Goal: Task Accomplishment & Management: Use online tool/utility

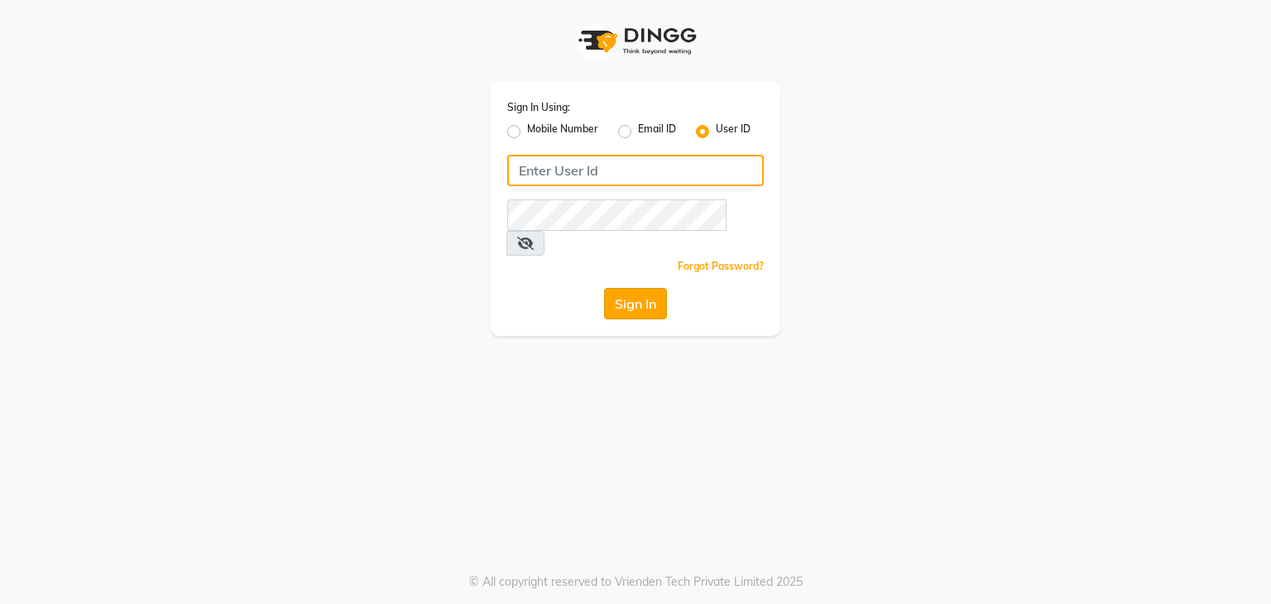
type input "wings"
drag, startPoint x: 622, startPoint y: 281, endPoint x: 598, endPoint y: 289, distance: 26.2
click at [622, 288] on button "Sign In" at bounding box center [635, 303] width 63 height 31
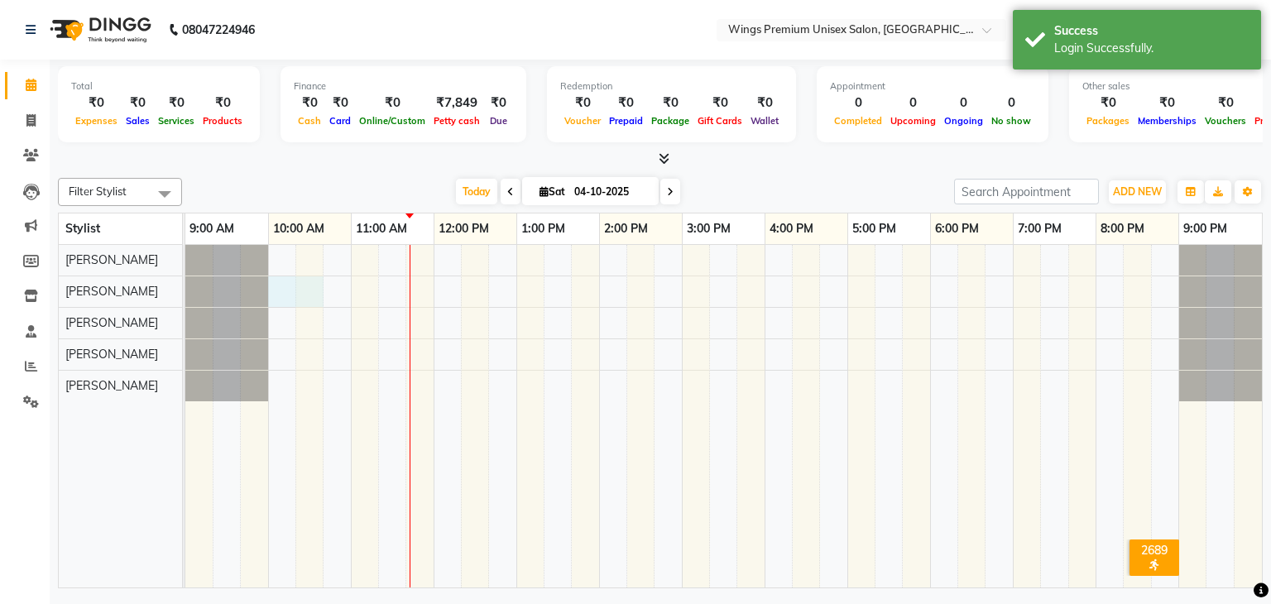
drag, startPoint x: 269, startPoint y: 288, endPoint x: 305, endPoint y: 290, distance: 36.5
click at [305, 290] on div at bounding box center [723, 416] width 1077 height 343
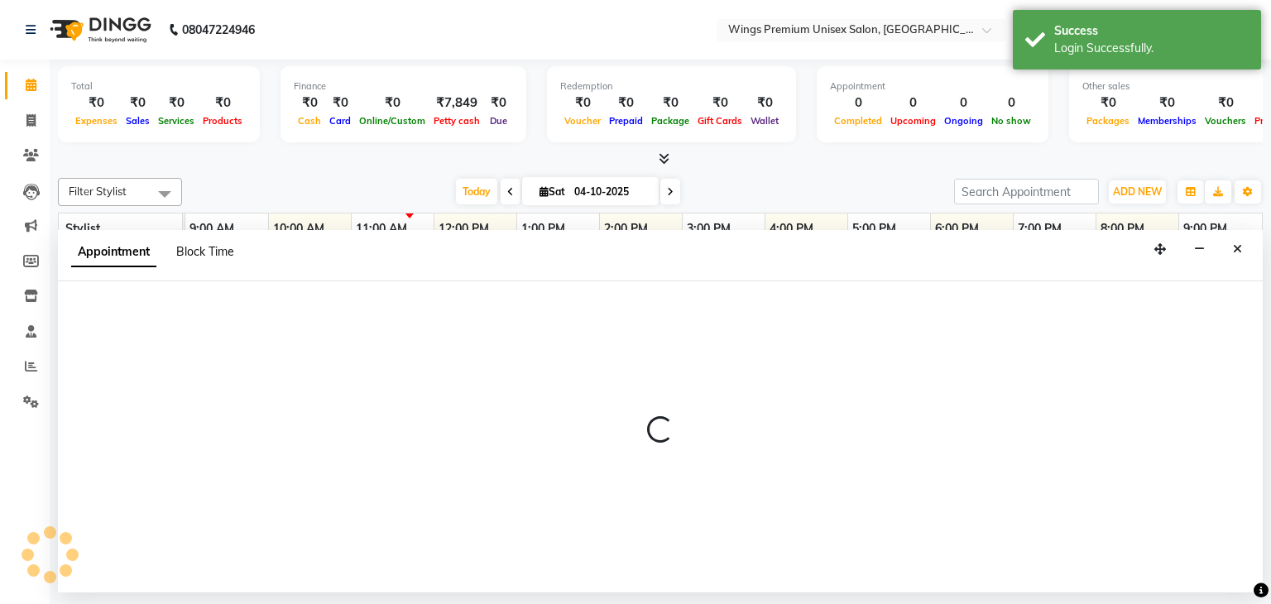
select select "88889"
select select "600"
select select "tentative"
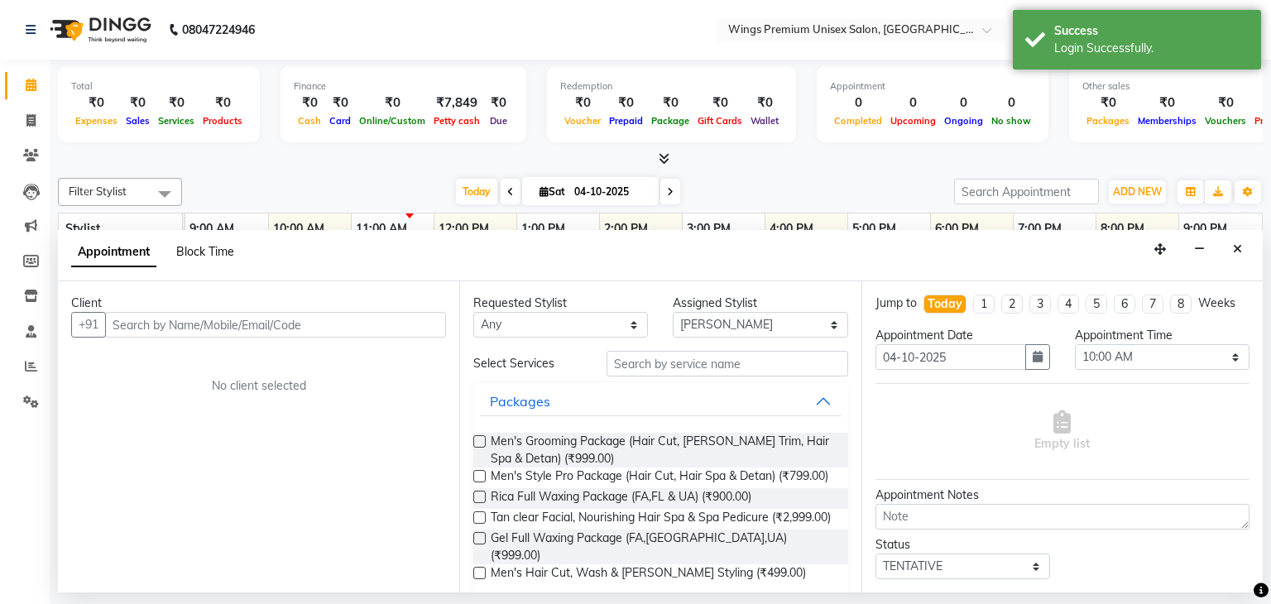
click at [201, 247] on span "Block Time" at bounding box center [205, 251] width 58 height 15
select select "88889"
select select "600"
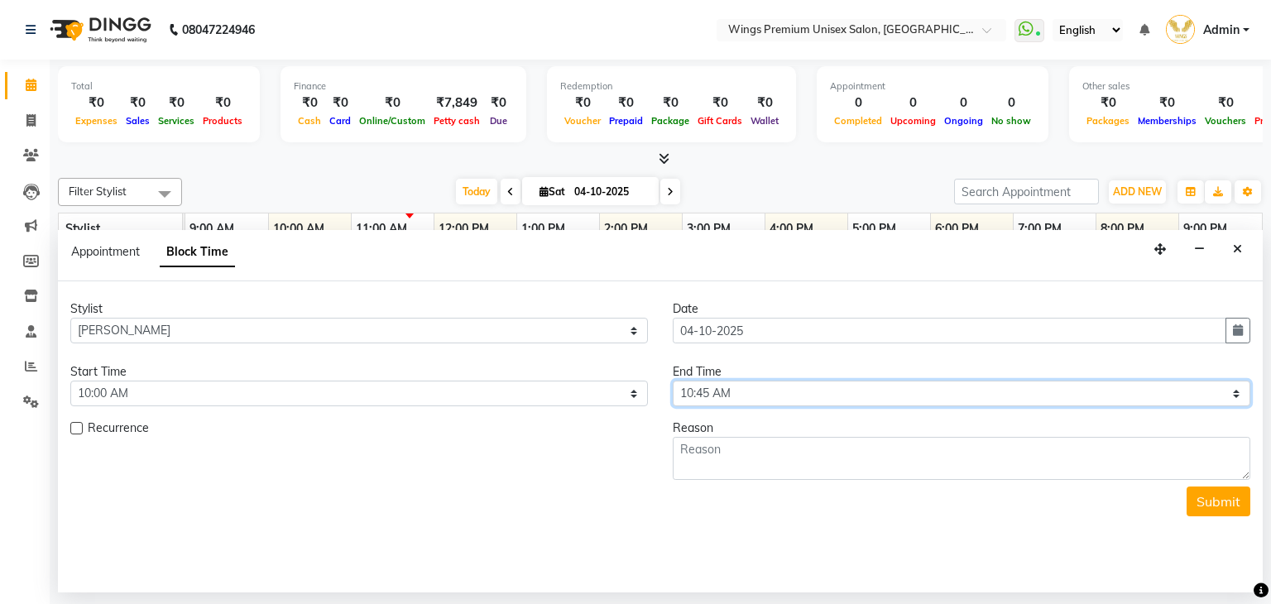
click at [708, 390] on select "Select 10:00 AM 10:05 AM 10:10 AM 10:15 AM 10:20 AM 10:25 AM 10:30 AM 10:35 AM …" at bounding box center [962, 394] width 578 height 26
select select "635"
click at [673, 381] on select "Select 10:00 AM 10:05 AM 10:10 AM 10:15 AM 10:20 AM 10:25 AM 10:30 AM 10:35 AM …" at bounding box center [962, 394] width 578 height 26
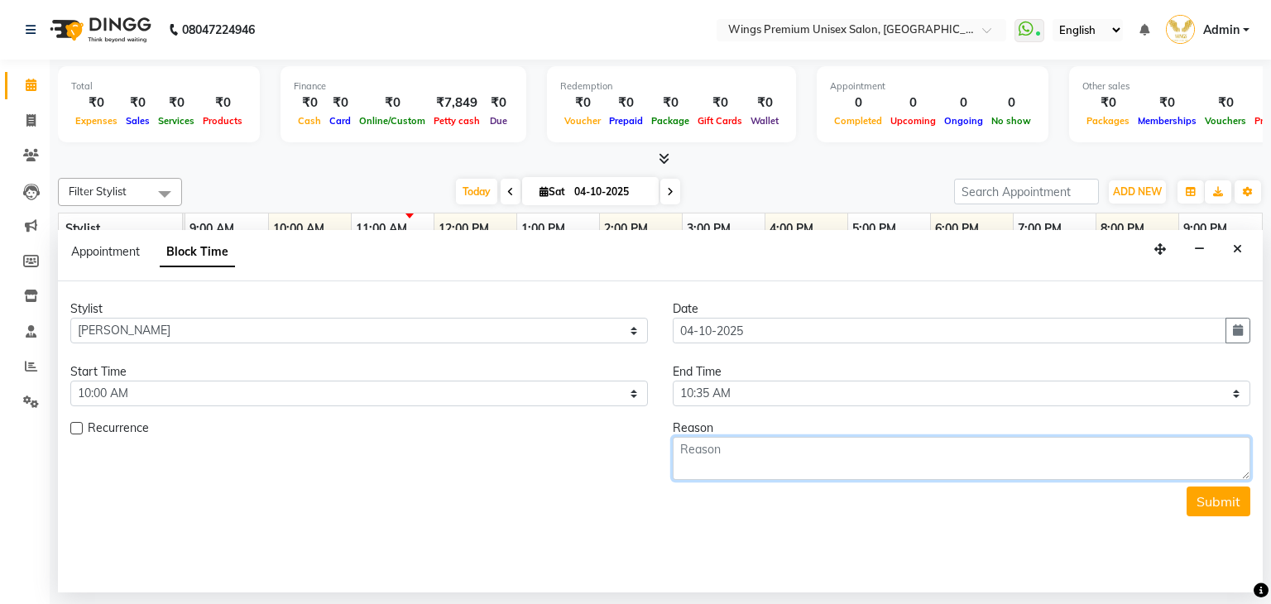
click at [698, 458] on textarea at bounding box center [962, 458] width 578 height 43
type textarea "Late"
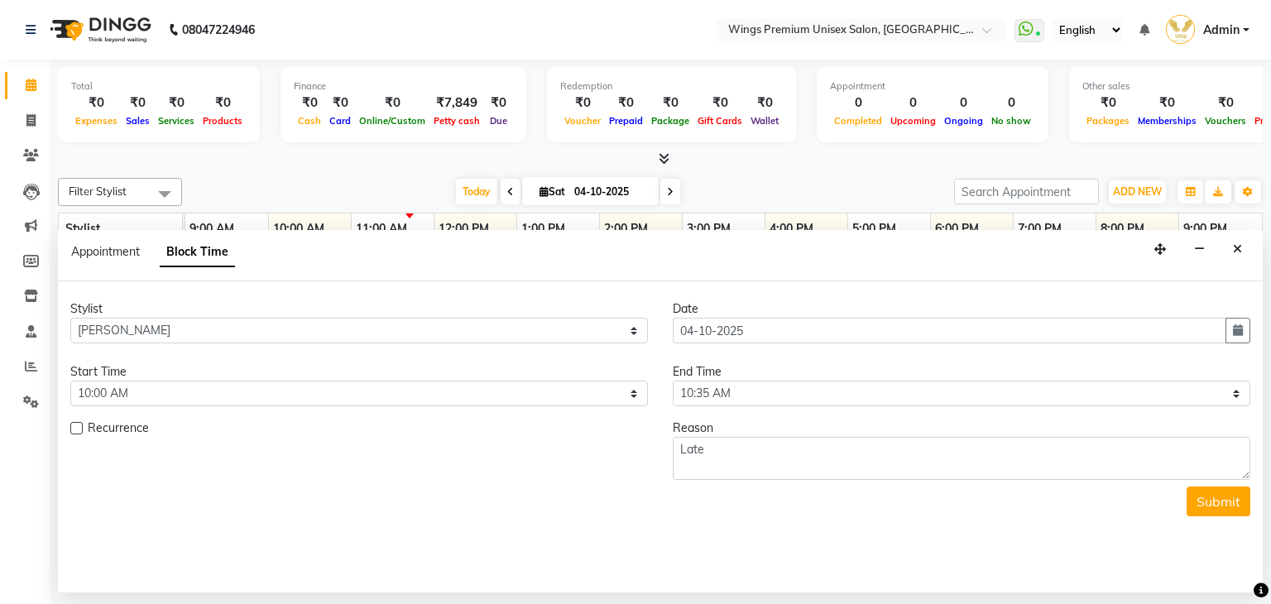
click at [1212, 489] on button "Submit" at bounding box center [1219, 502] width 64 height 30
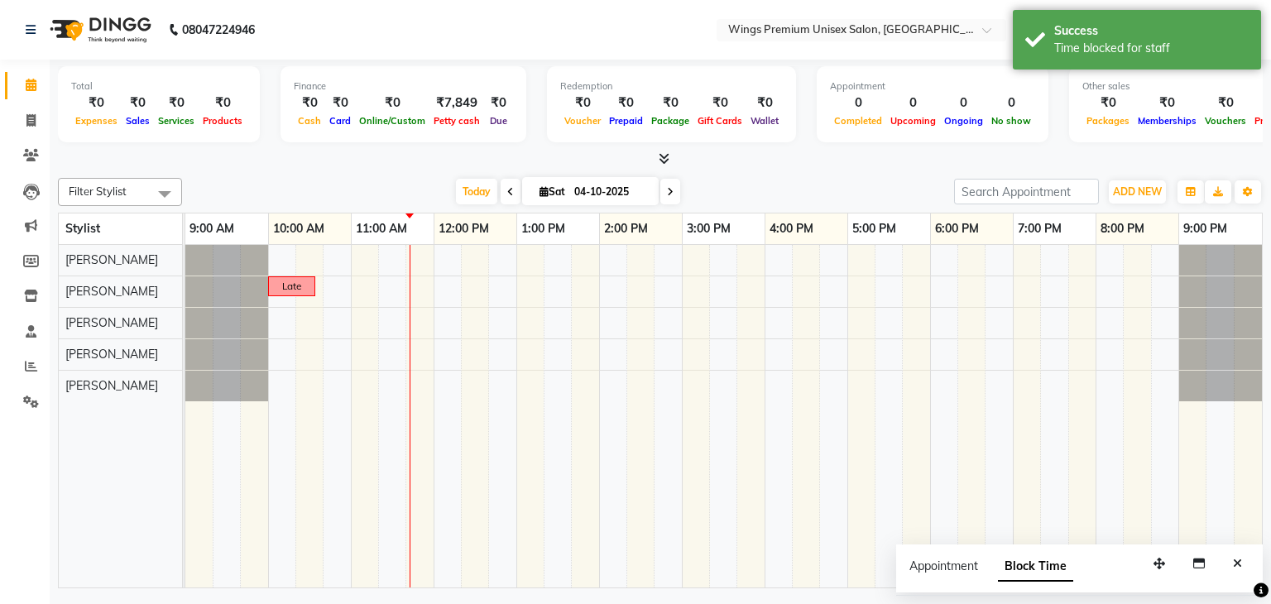
click at [129, 474] on div "[PERSON_NAME] [PERSON_NAME] [PERSON_NAME] Shruti Panda Vishal Changdev [PERSON_…" at bounding box center [127, 416] width 136 height 343
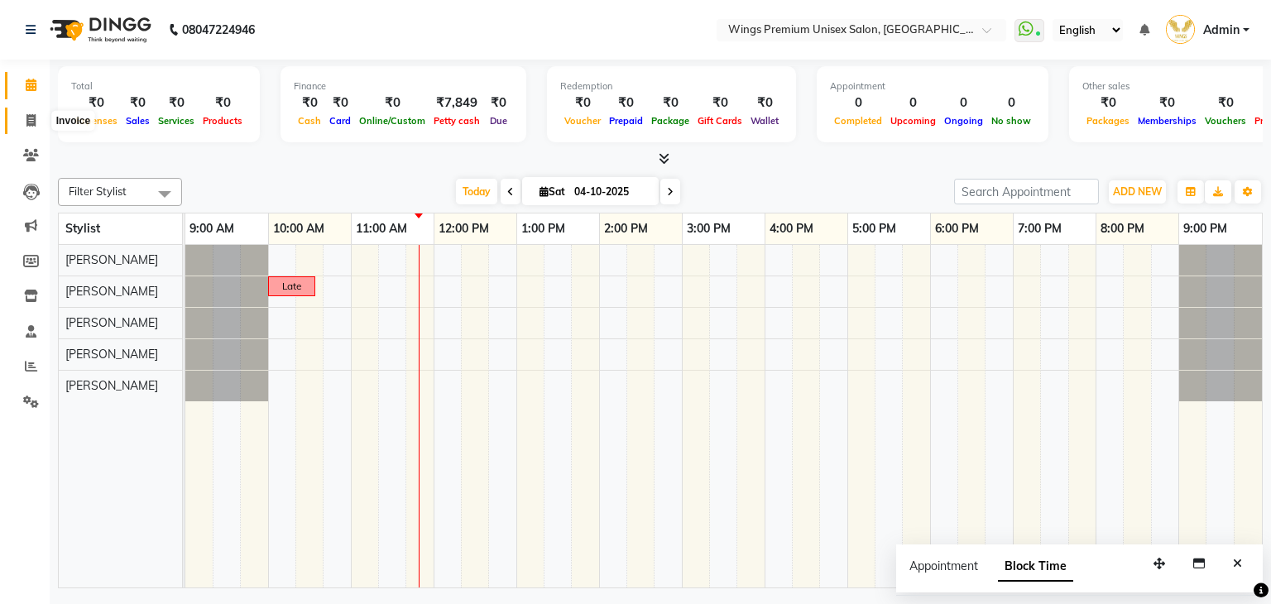
click at [39, 117] on span at bounding box center [31, 121] width 29 height 19
select select "674"
select select "service"
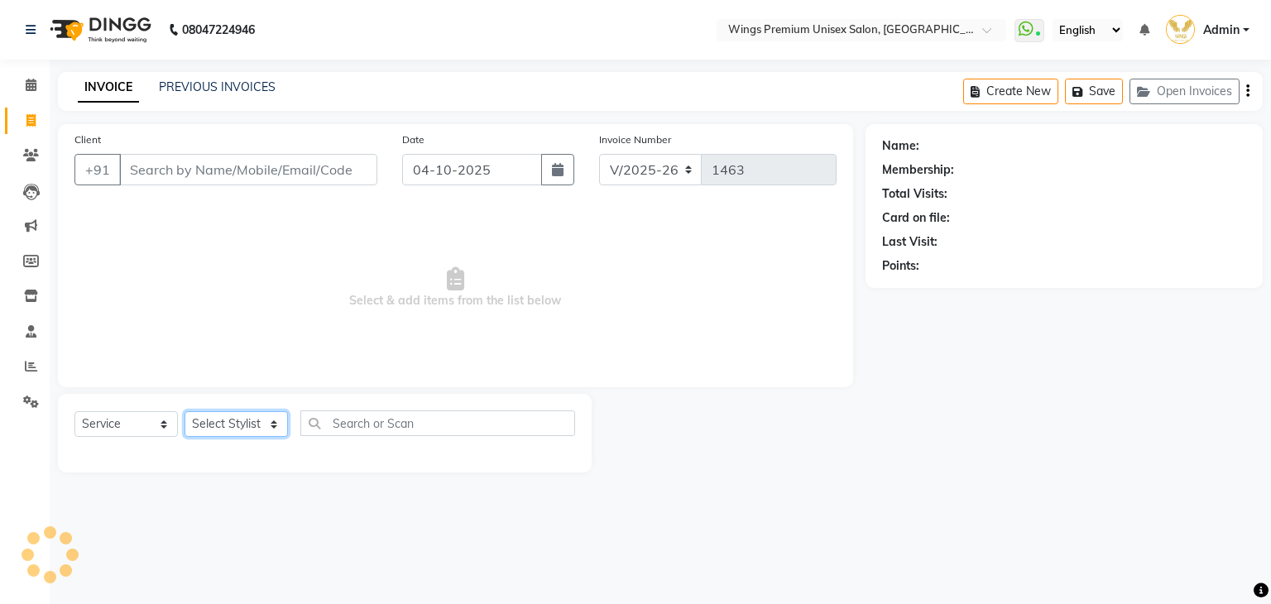
click at [259, 426] on select "Select Stylist" at bounding box center [236, 424] width 103 height 26
select select "43416"
click at [185, 412] on select "Select Stylist [PERSON_NAME] [PERSON_NAME] Front Desk [PERSON_NAME] Shruti Pand…" at bounding box center [236, 424] width 103 height 26
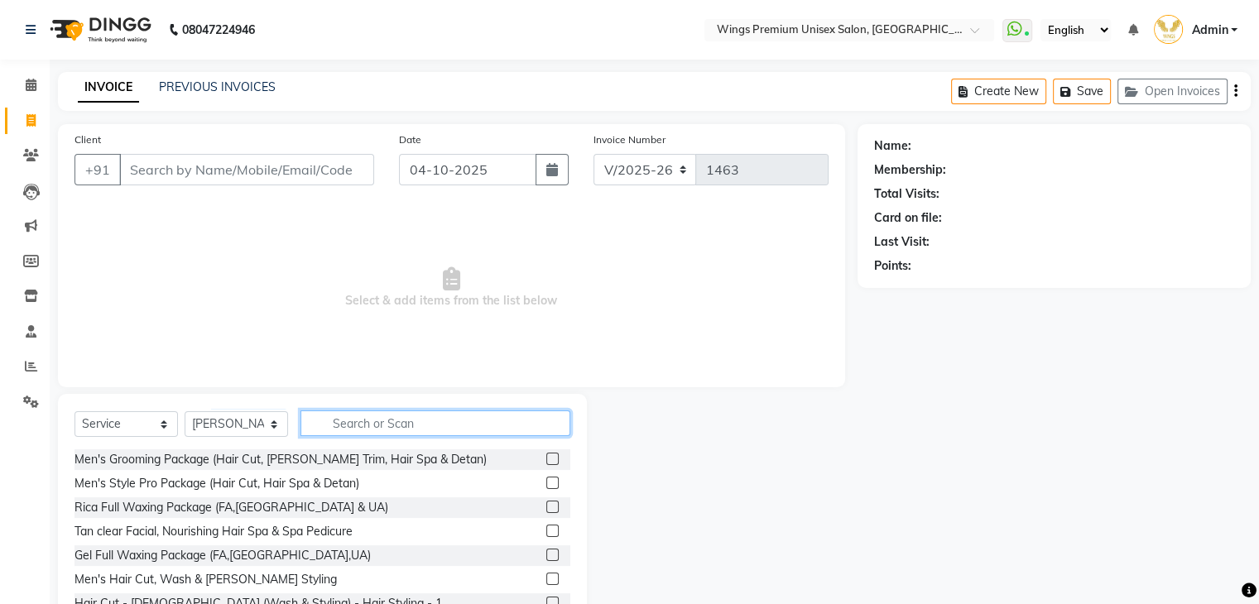
click at [372, 420] on input "text" at bounding box center [435, 423] width 270 height 26
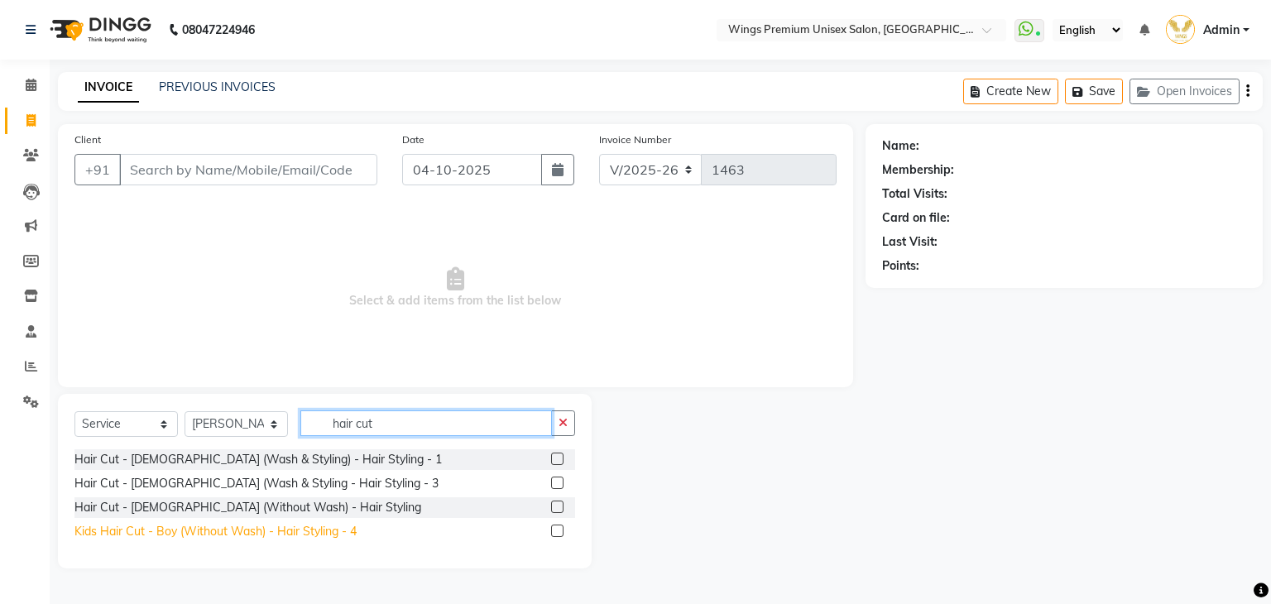
type input "hair cut"
click at [174, 529] on div "Kids Hair Cut - Boy (Without Wash) - Hair Styling - 4" at bounding box center [215, 531] width 282 height 17
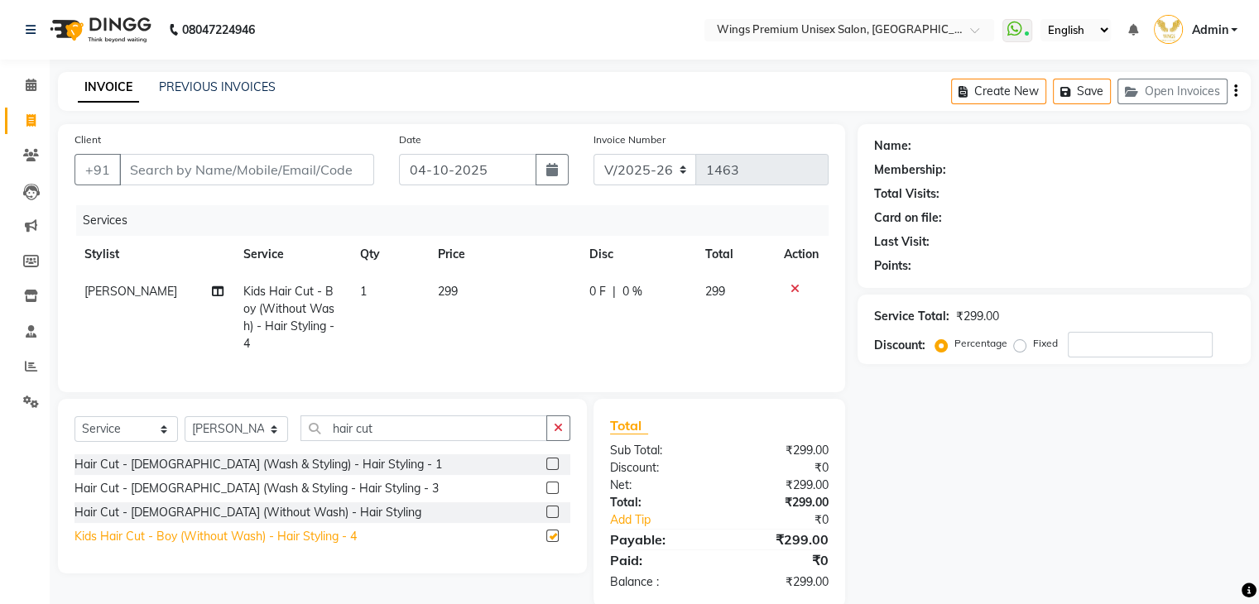
checkbox input "false"
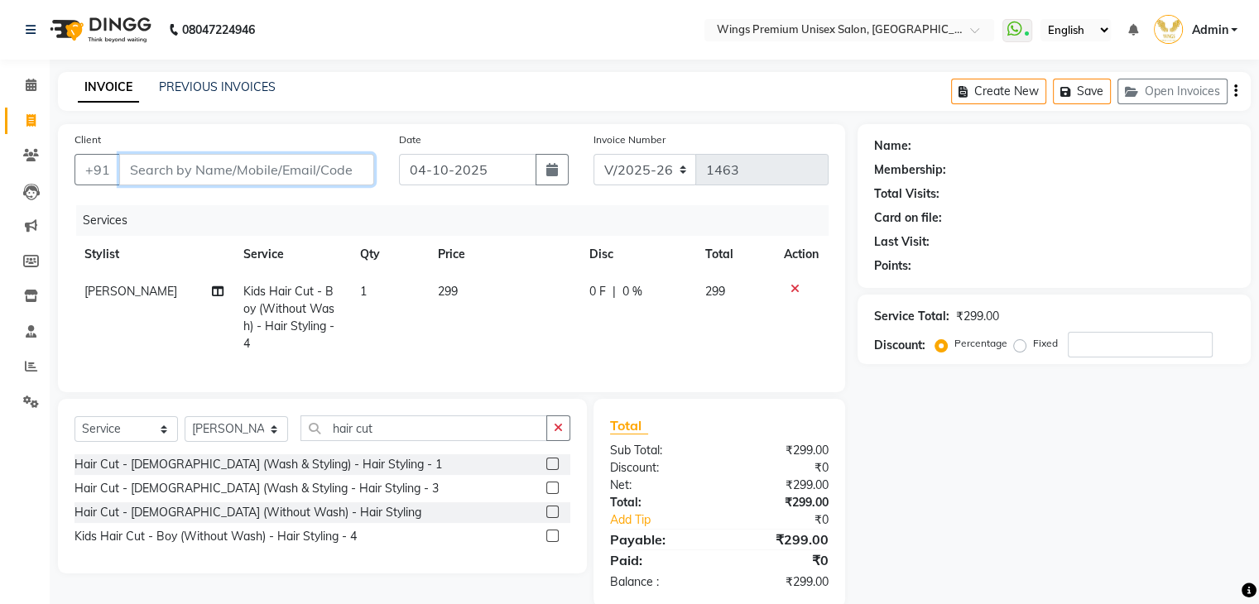
click at [204, 162] on input "Client" at bounding box center [246, 169] width 255 height 31
click at [211, 166] on input "Client" at bounding box center [246, 169] width 255 height 31
click at [153, 173] on input "Client" at bounding box center [246, 169] width 255 height 31
click at [149, 160] on input "Client" at bounding box center [246, 169] width 255 height 31
type input "9"
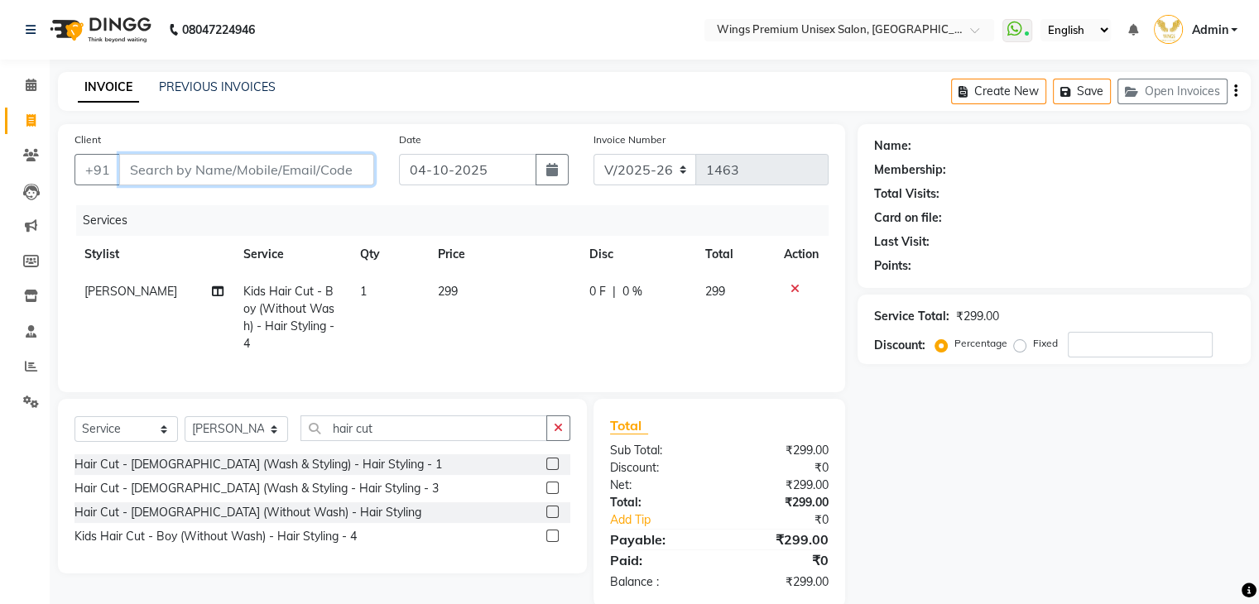
type input "0"
type input "9640200190"
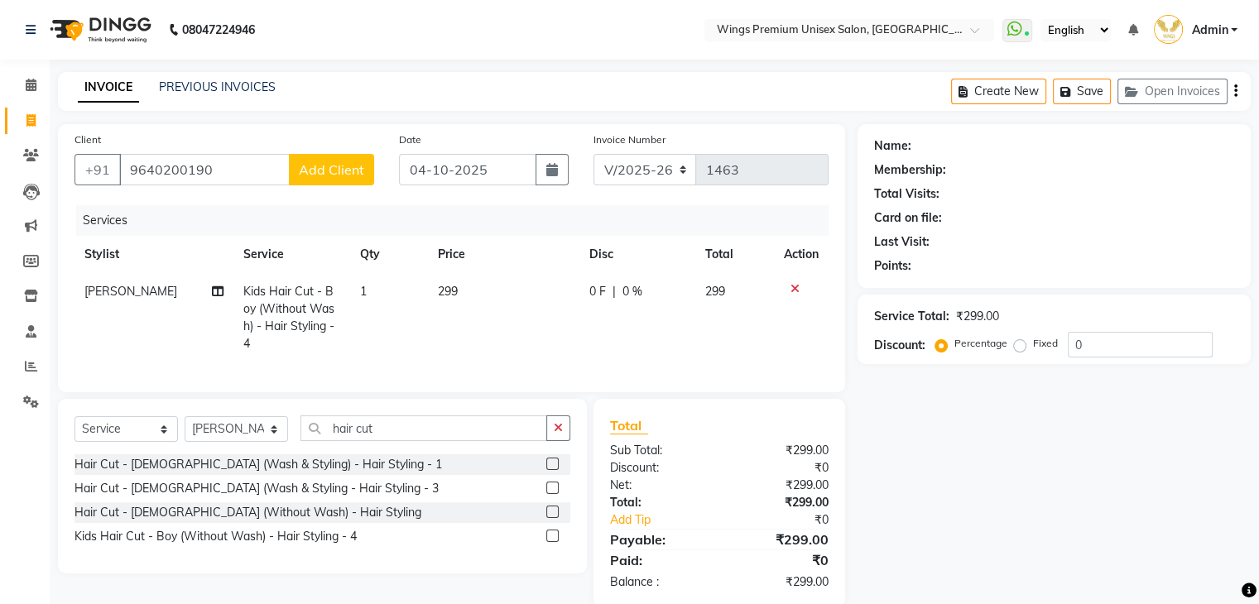
click at [334, 167] on span "Add Client" at bounding box center [331, 169] width 65 height 17
select select "22"
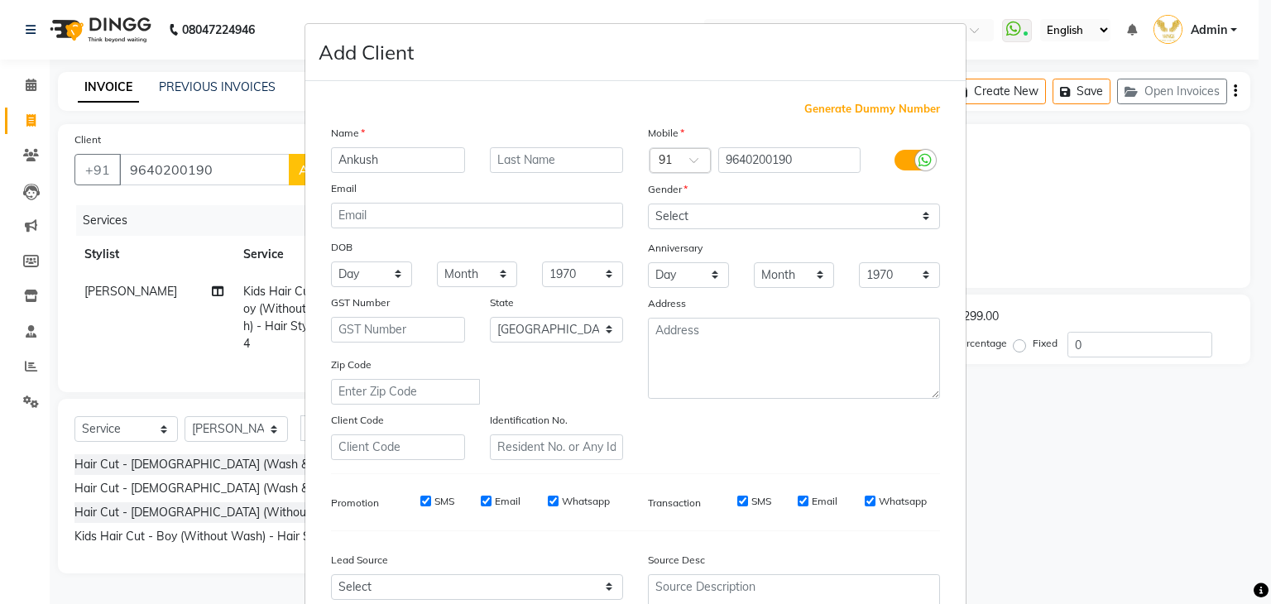
type input "Ankush"
drag, startPoint x: 718, startPoint y: 203, endPoint x: 718, endPoint y: 223, distance: 19.9
click at [718, 204] on div "Mobile Country Code × 91 9640200190 Gender Select [DEMOGRAPHIC_DATA] [DEMOGRAPH…" at bounding box center [794, 292] width 317 height 336
click at [717, 223] on select "Select [DEMOGRAPHIC_DATA] [DEMOGRAPHIC_DATA] Other Prefer Not To Say" at bounding box center [794, 217] width 292 height 26
select select "[DEMOGRAPHIC_DATA]"
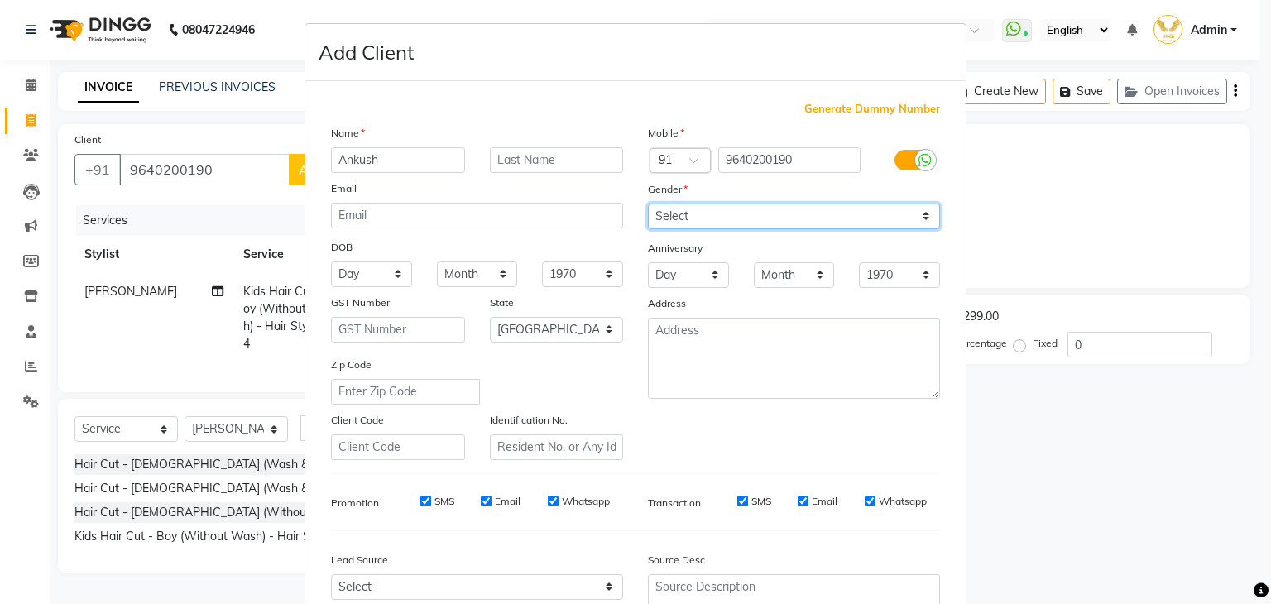
click at [648, 204] on select "Select [DEMOGRAPHIC_DATA] [DEMOGRAPHIC_DATA] Other Prefer Not To Say" at bounding box center [794, 217] width 292 height 26
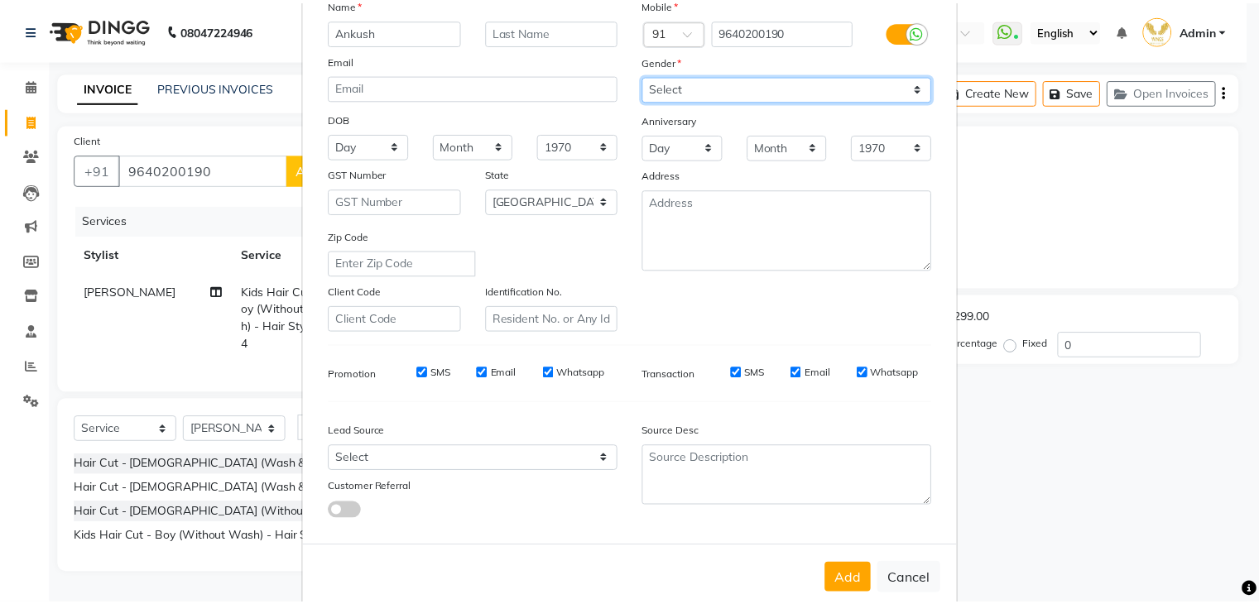
scroll to position [168, 0]
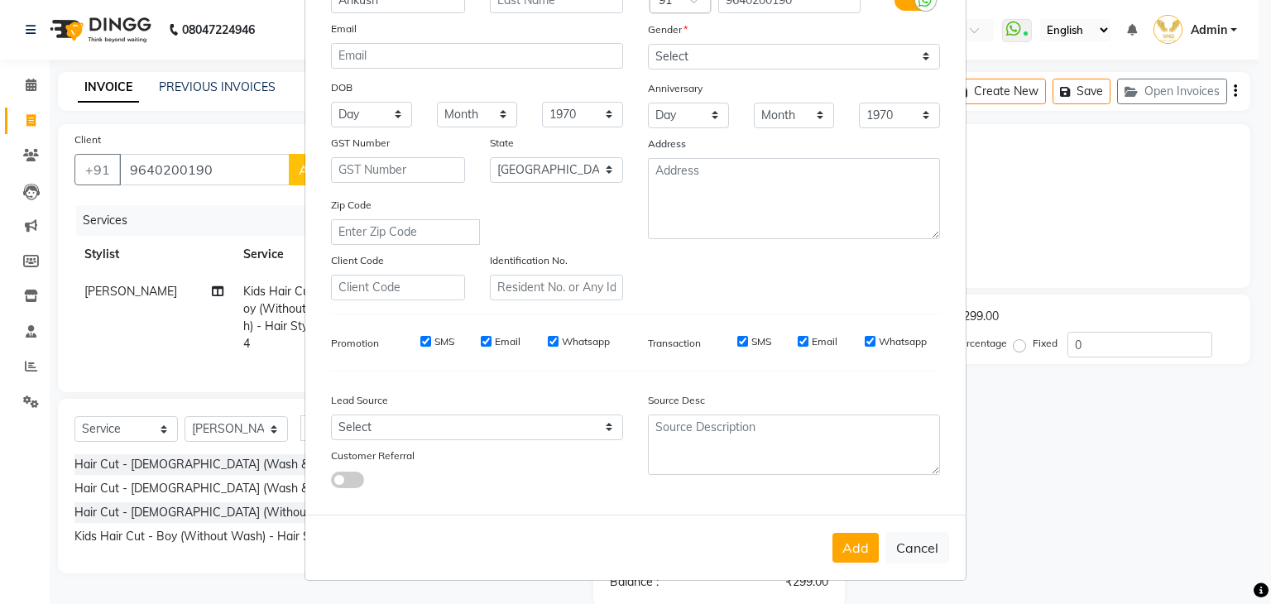
drag, startPoint x: 850, startPoint y: 549, endPoint x: 833, endPoint y: 544, distance: 17.3
click at [850, 548] on button "Add" at bounding box center [856, 548] width 46 height 30
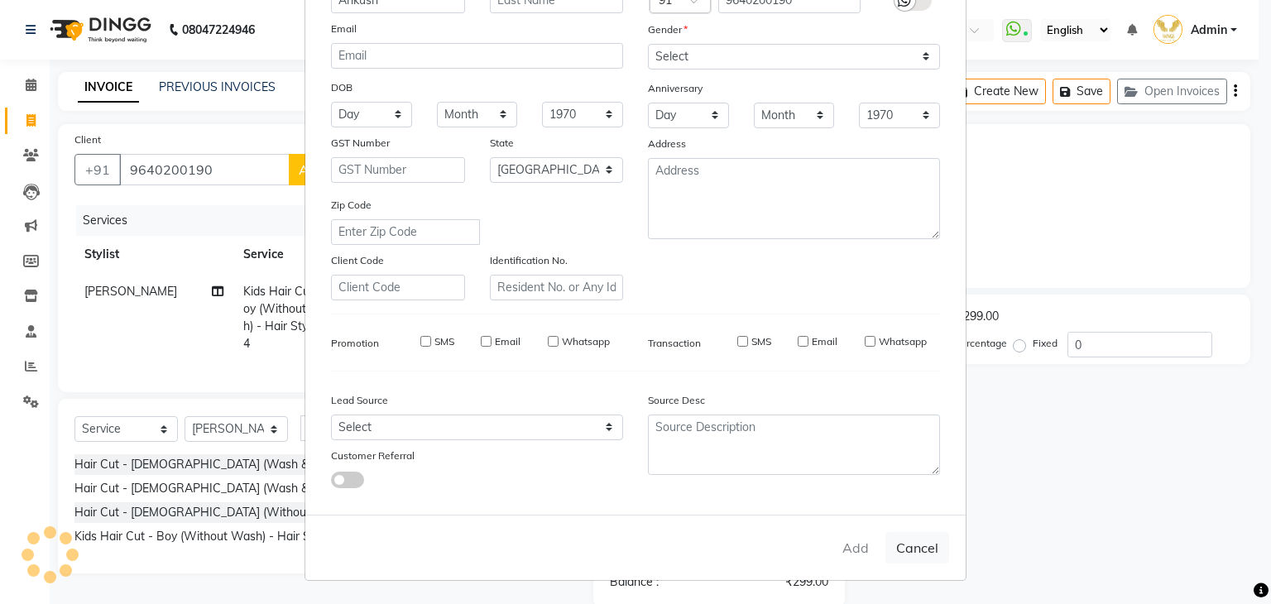
select select
select select "null"
select select
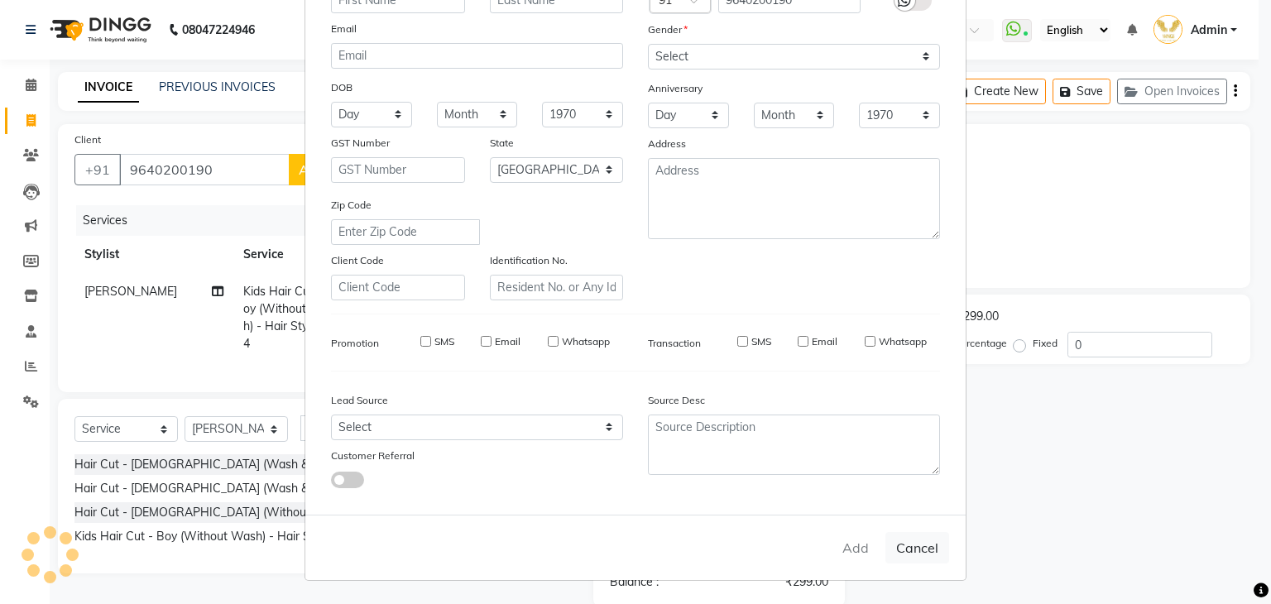
select select
checkbox input "false"
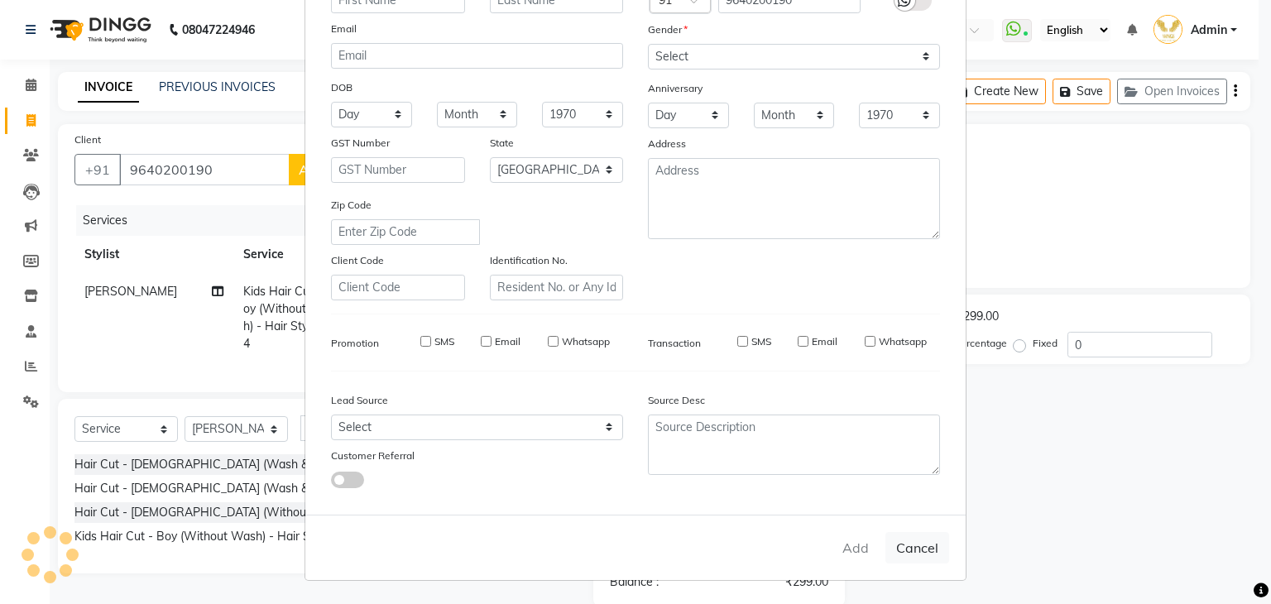
checkbox input "false"
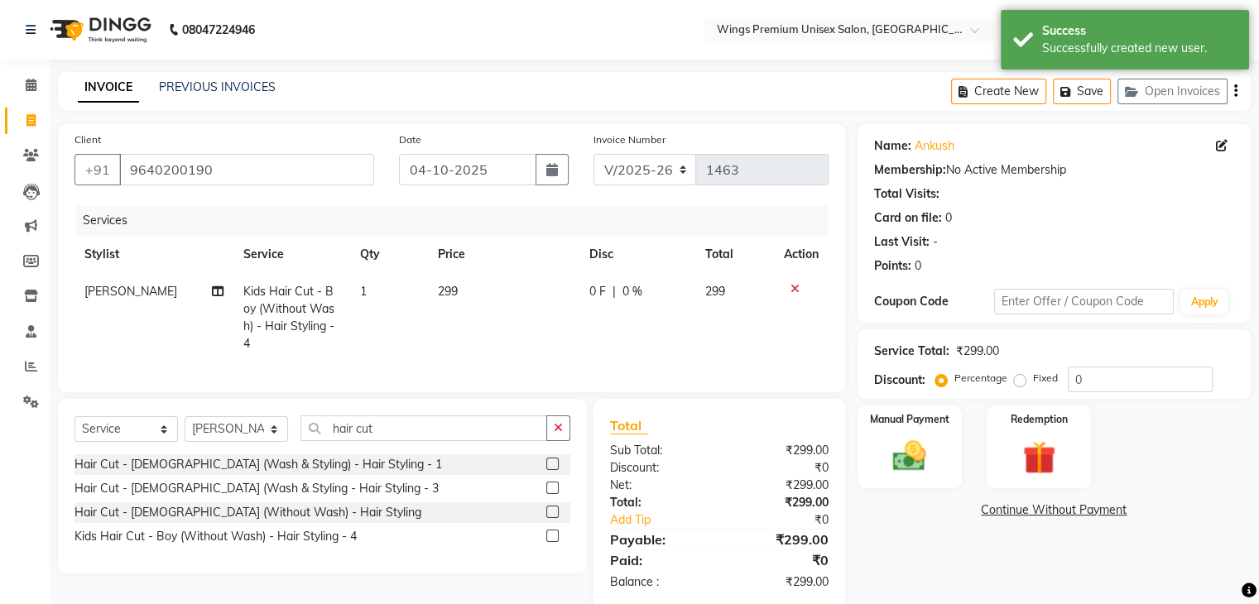
scroll to position [23, 0]
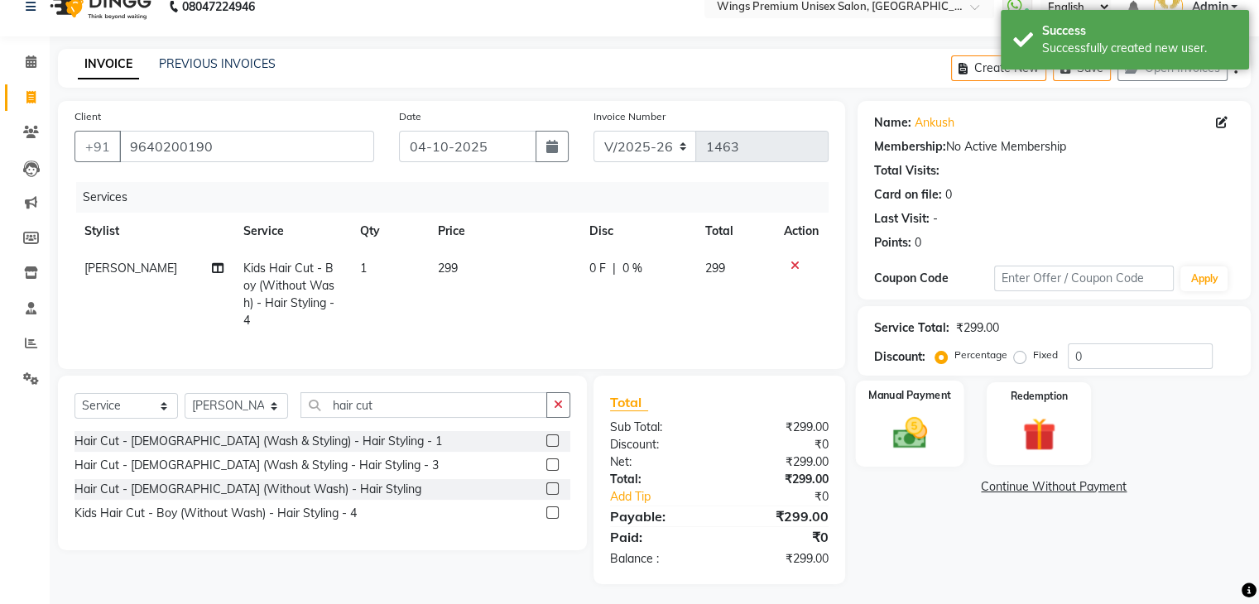
click at [900, 426] on img at bounding box center [908, 434] width 55 height 40
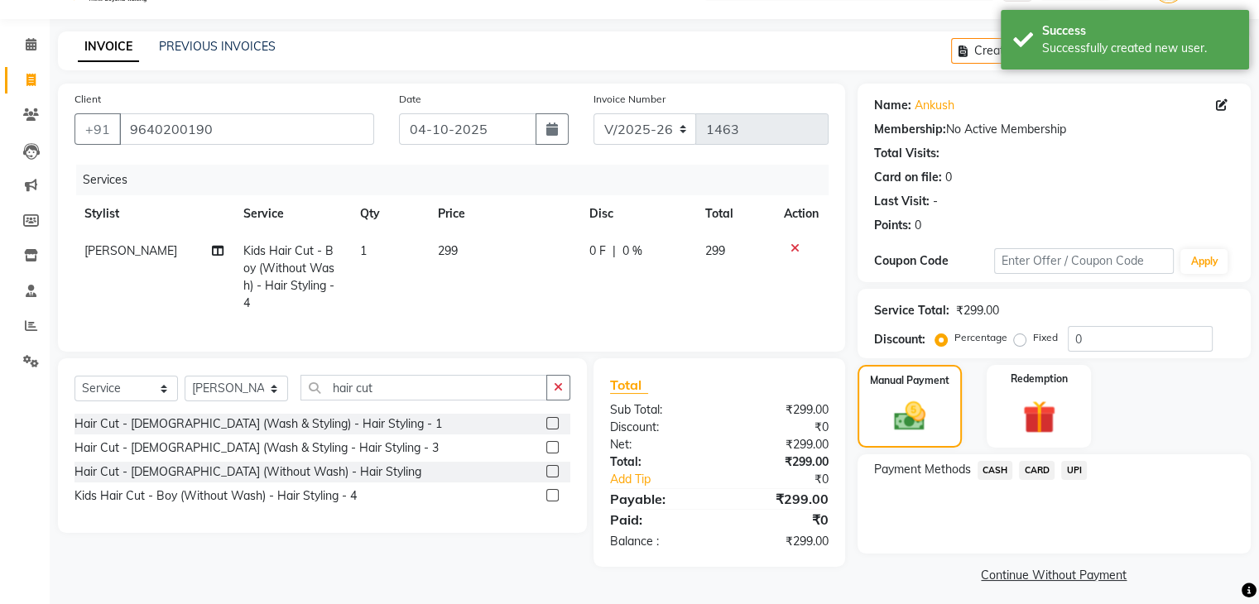
scroll to position [48, 0]
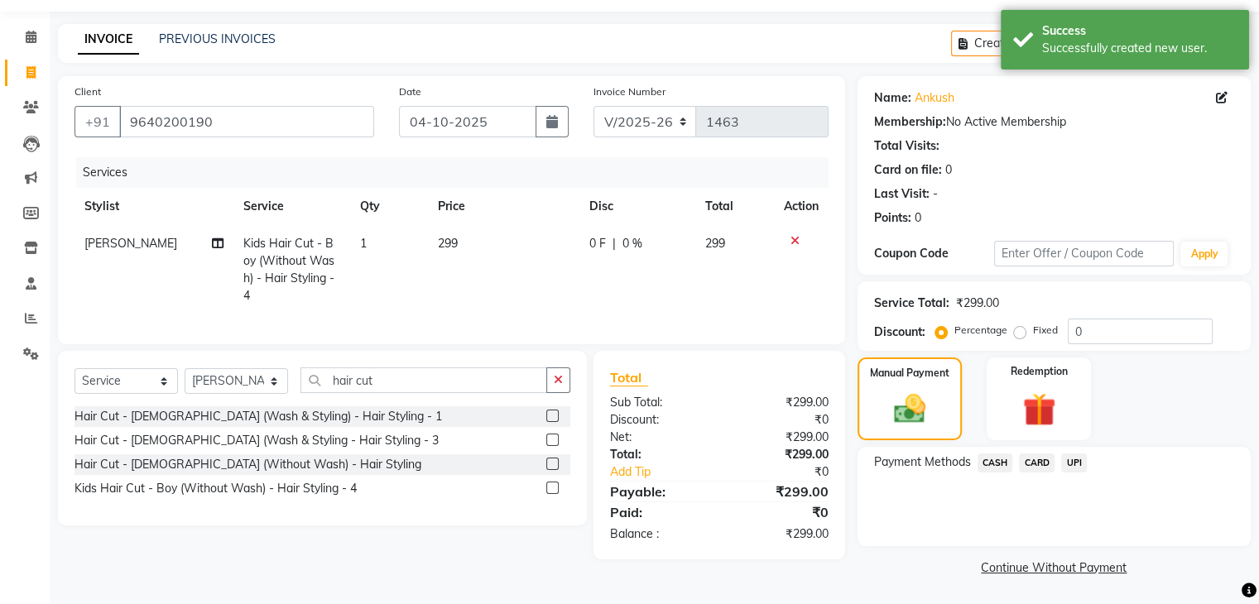
click at [1069, 461] on span "UPI" at bounding box center [1074, 463] width 26 height 19
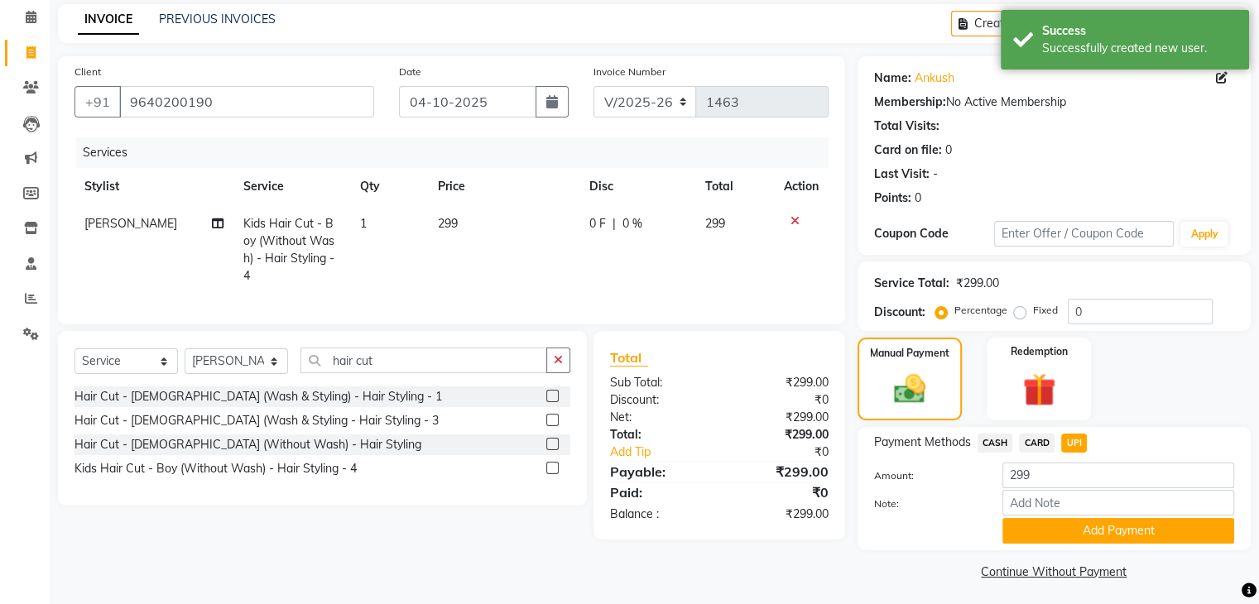
scroll to position [74, 0]
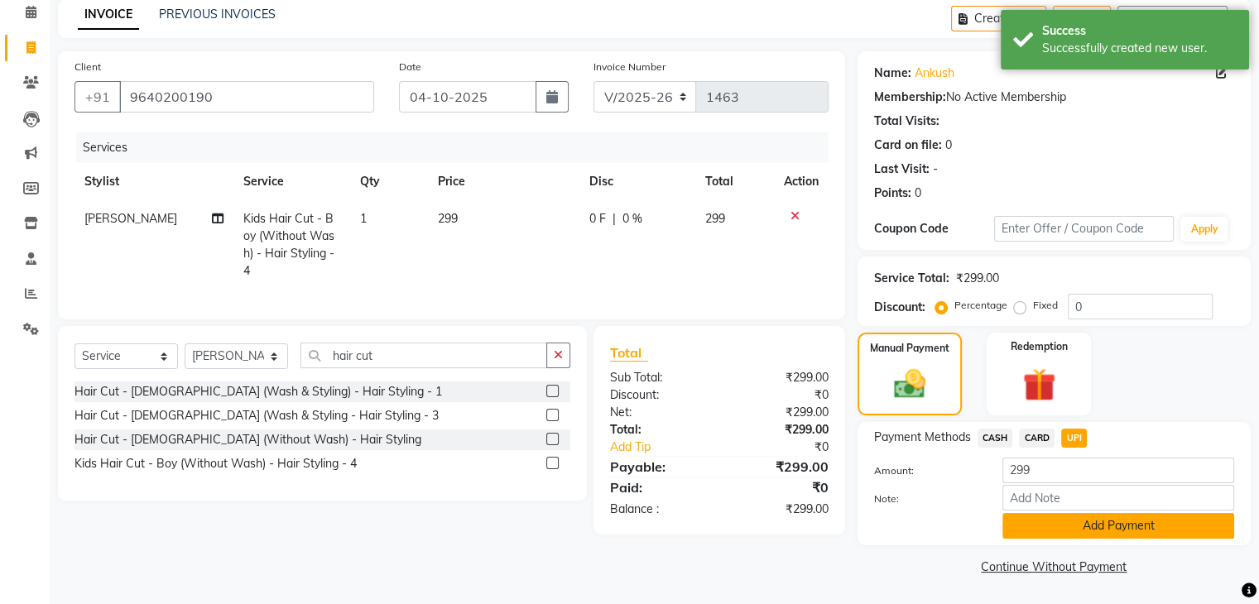
click at [1092, 523] on button "Add Payment" at bounding box center [1118, 526] width 232 height 26
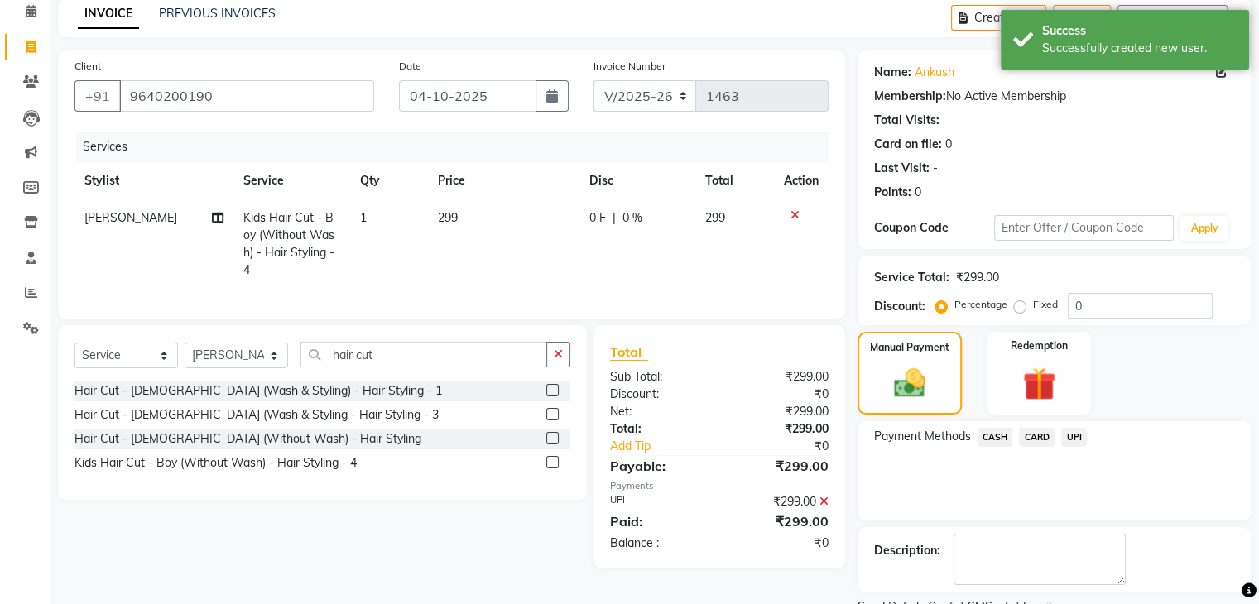
scroll to position [142, 0]
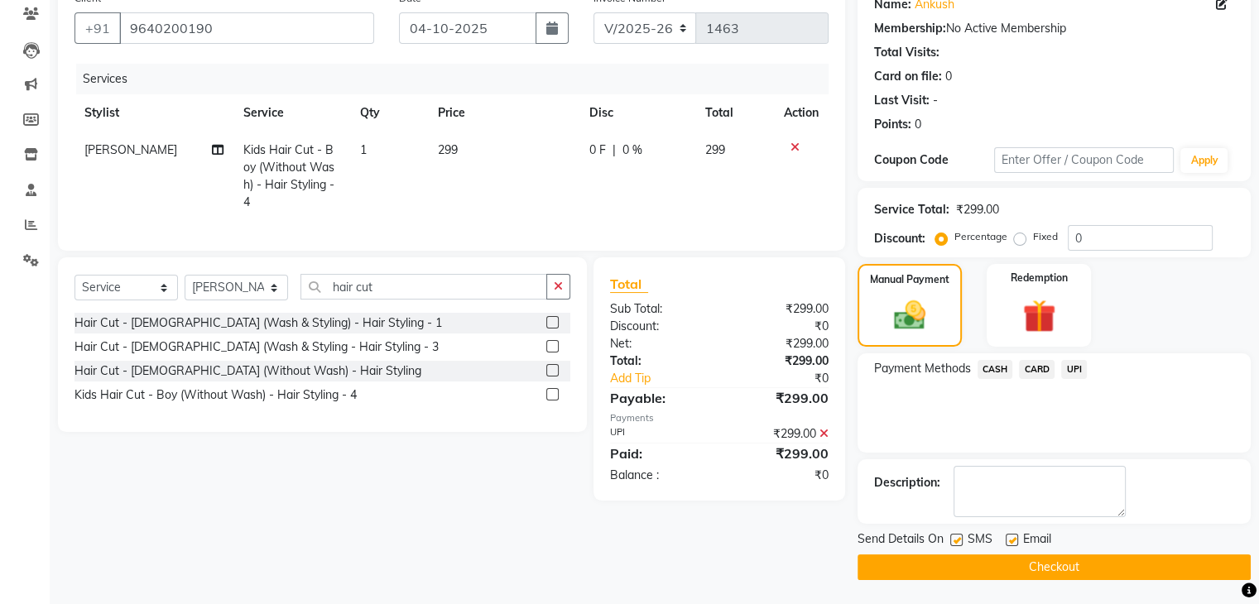
click at [1052, 569] on button "Checkout" at bounding box center [1053, 567] width 393 height 26
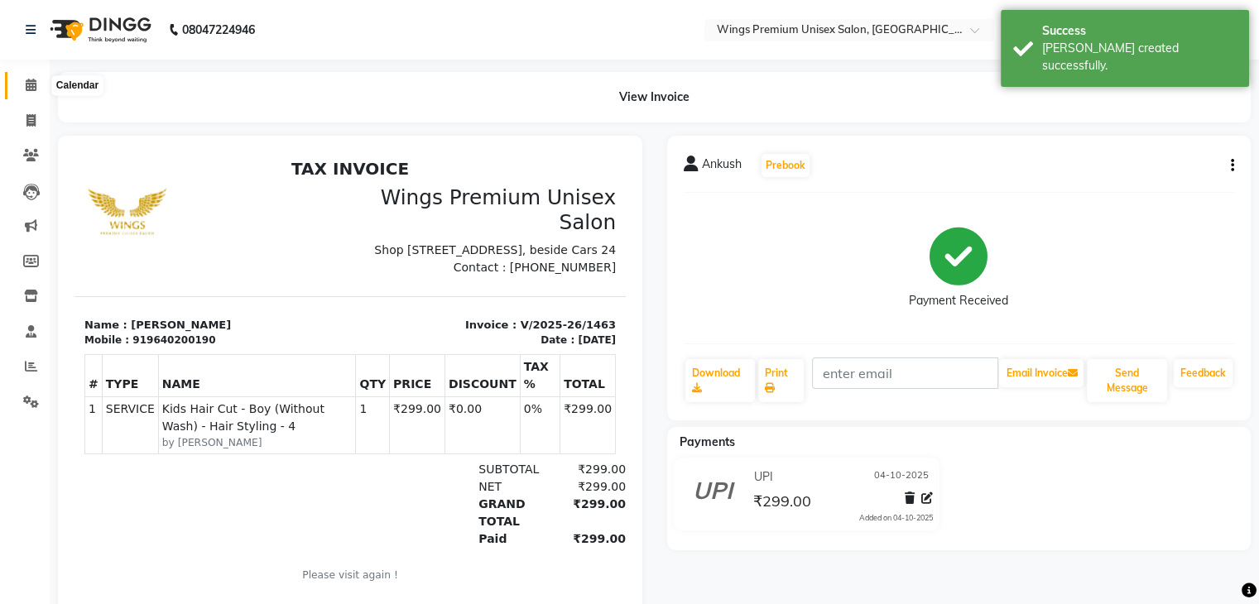
drag, startPoint x: 30, startPoint y: 90, endPoint x: 40, endPoint y: 95, distance: 11.1
click at [30, 90] on icon at bounding box center [31, 85] width 11 height 12
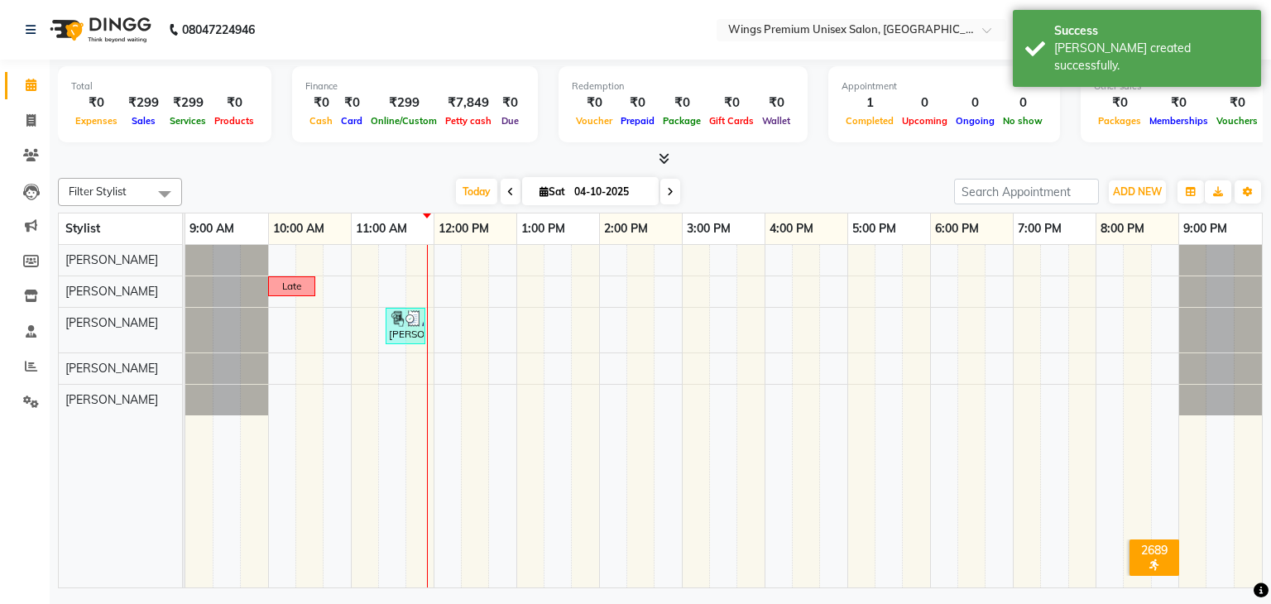
click at [779, 178] on div "Filter Stylist Select All [PERSON_NAME] [PERSON_NAME] [PERSON_NAME] Shruti Pand…" at bounding box center [660, 192] width 1205 height 28
